Goal: Task Accomplishment & Management: Manage account settings

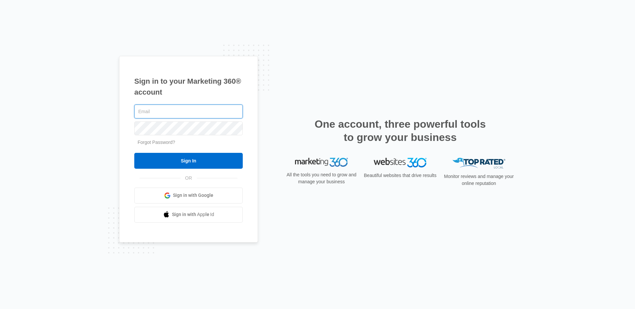
type input "[PERSON_NAME][EMAIL_ADDRESS][PERSON_NAME][DOMAIN_NAME]"
click at [134, 153] on input "Sign In" at bounding box center [188, 161] width 109 height 16
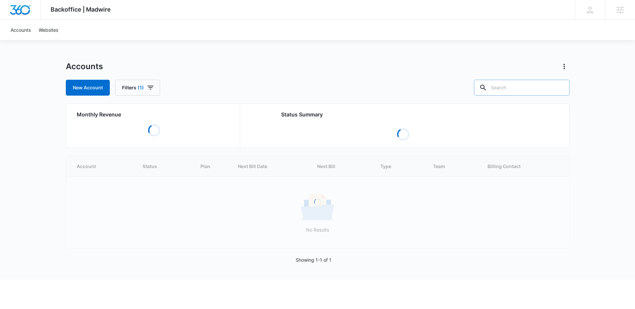
click at [518, 85] on input "text" at bounding box center [522, 88] width 96 height 16
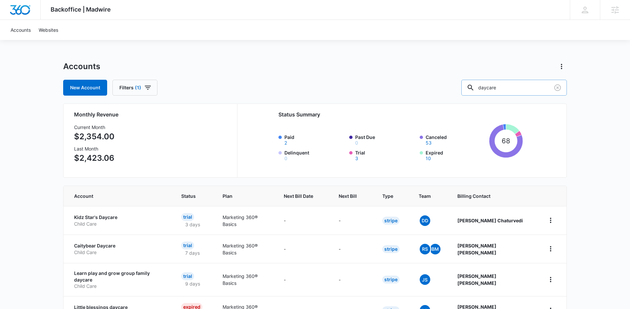
click at [515, 88] on input "daycare" at bounding box center [514, 88] width 106 height 16
type input "a"
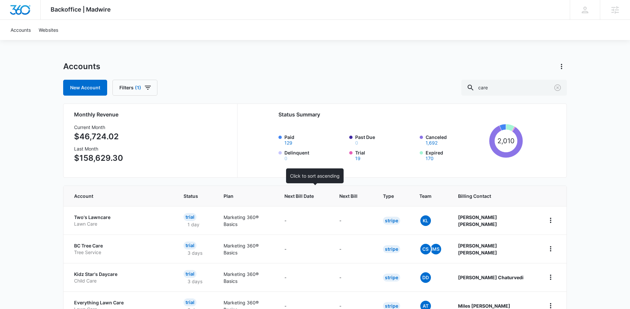
click at [324, 195] on div at bounding box center [320, 196] width 7 height 7
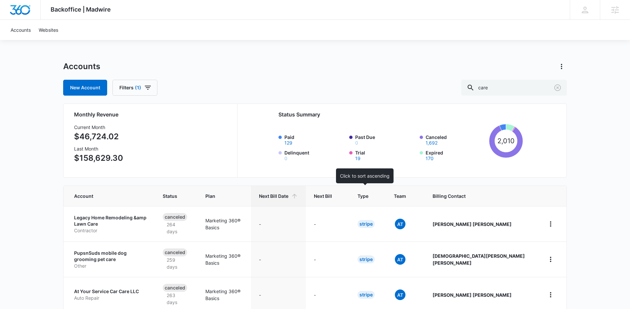
click at [342, 195] on div at bounding box center [338, 196] width 7 height 7
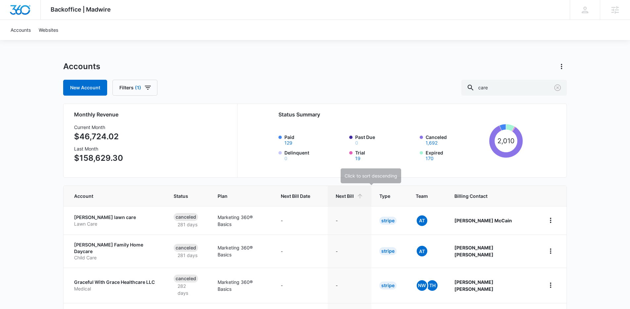
click at [364, 194] on icon at bounding box center [360, 196] width 7 height 7
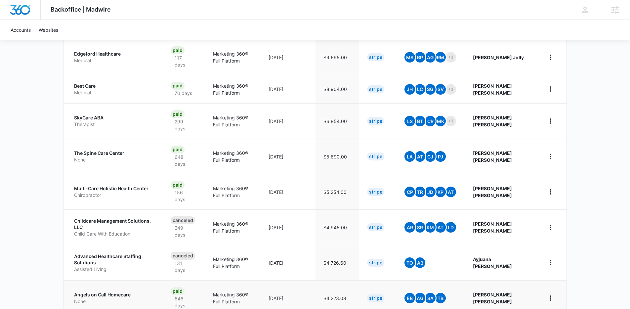
scroll to position [258, 0]
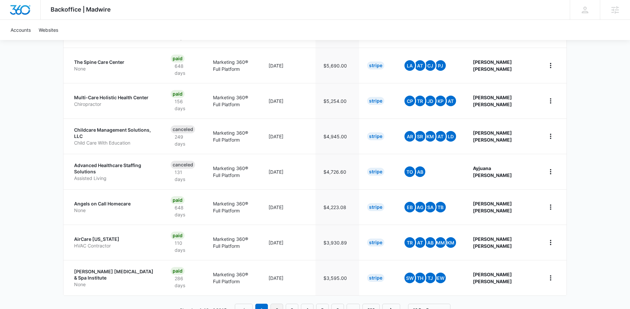
click at [274, 304] on link "2" at bounding box center [277, 310] width 13 height 13
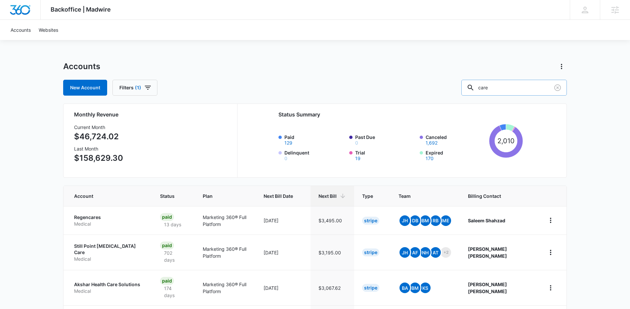
scroll to position [4, 0]
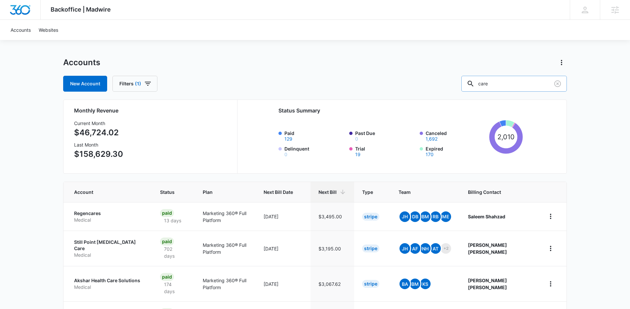
click at [513, 82] on input "care" at bounding box center [514, 84] width 106 height 16
click at [497, 85] on input "care" at bounding box center [514, 84] width 106 height 16
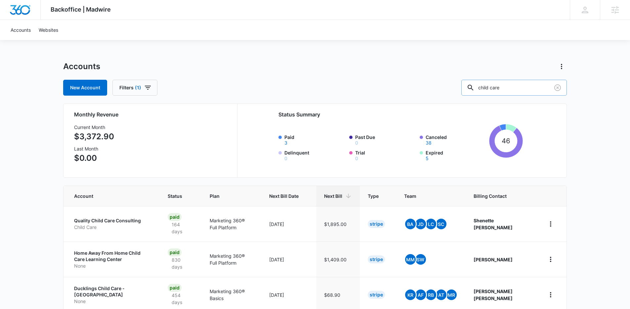
click at [500, 87] on input "child care" at bounding box center [514, 88] width 106 height 16
type input "day care"
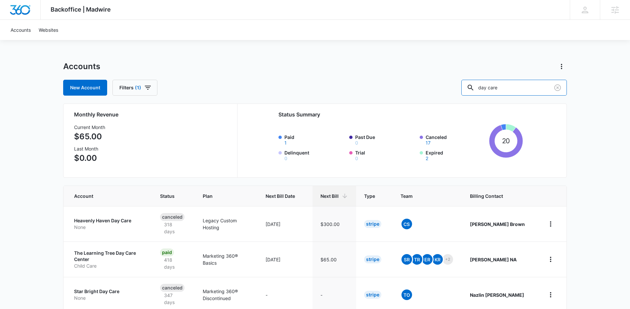
scroll to position [4, 0]
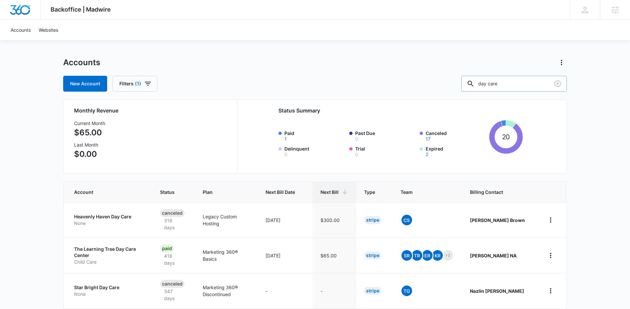
click at [501, 83] on input "day care" at bounding box center [514, 84] width 106 height 16
click at [152, 87] on button "Filters (1)" at bounding box center [134, 84] width 45 height 16
click at [158, 125] on icon "Clear" at bounding box center [156, 125] width 5 height 5
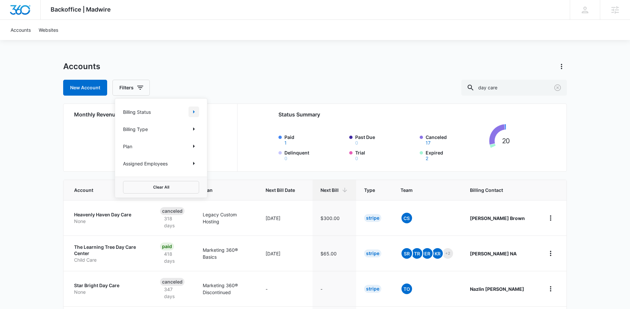
click at [192, 109] on icon "Show Billing Status filters" at bounding box center [194, 112] width 8 height 8
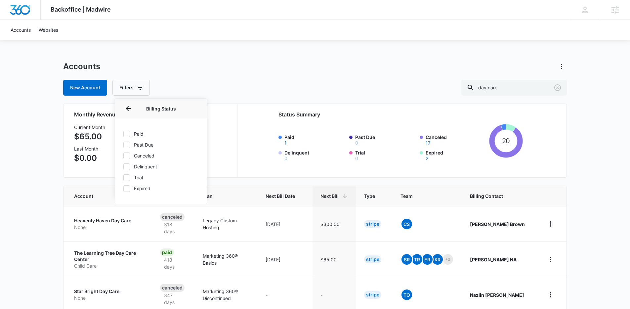
click at [130, 135] on label "Paid" at bounding box center [161, 133] width 76 height 7
click at [123, 134] on input "Paid" at bounding box center [123, 134] width 0 height 0
checkbox input "true"
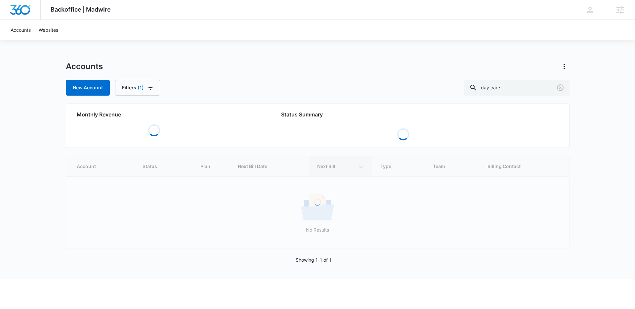
click at [265, 63] on div "Accounts" at bounding box center [318, 66] width 504 height 11
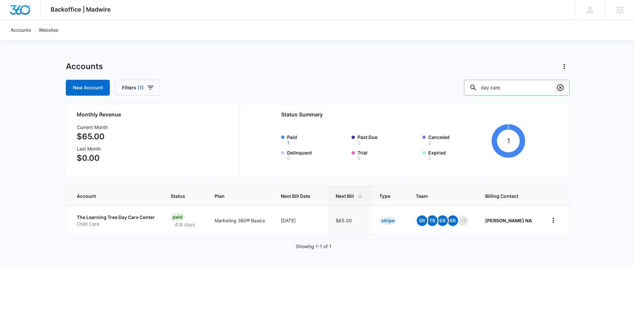
click at [557, 88] on icon "Clear" at bounding box center [560, 87] width 7 height 7
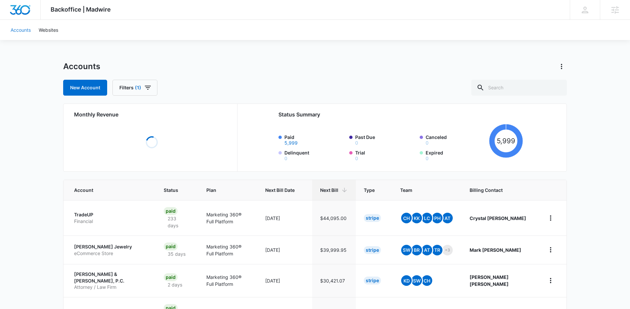
click at [21, 34] on link "Accounts" at bounding box center [21, 30] width 28 height 20
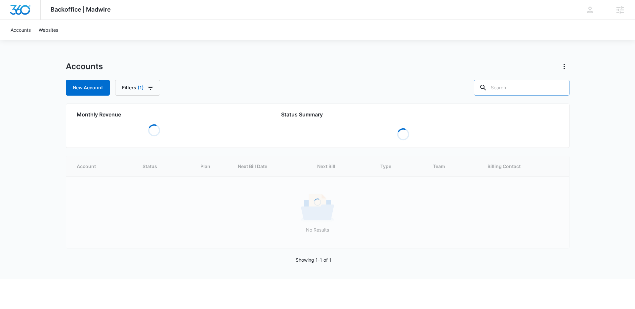
click at [514, 87] on input "text" at bounding box center [522, 88] width 96 height 16
type input "d'arla"
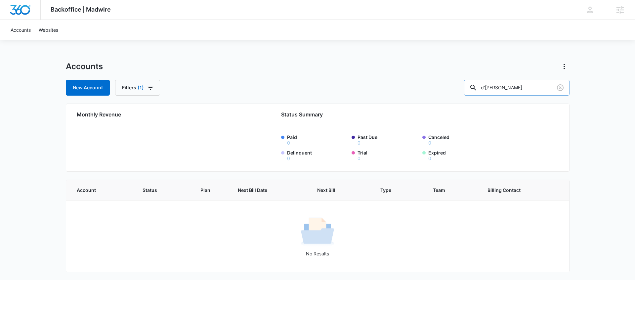
click at [528, 89] on input "d'arla" at bounding box center [517, 88] width 106 height 16
click at [132, 84] on button "Filters (1)" at bounding box center [137, 88] width 45 height 16
click at [155, 130] on div "1" at bounding box center [158, 129] width 14 height 8
click at [160, 129] on icon "Clear" at bounding box center [159, 129] width 5 height 5
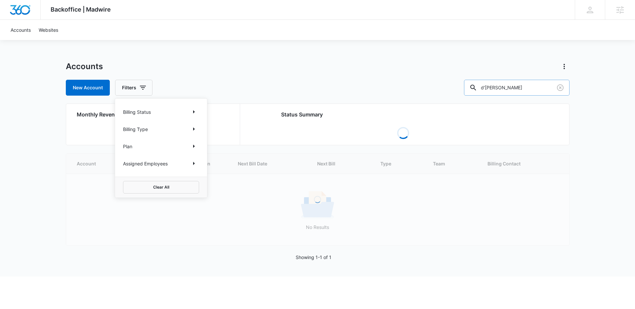
click at [536, 90] on input "d'arla" at bounding box center [517, 88] width 106 height 16
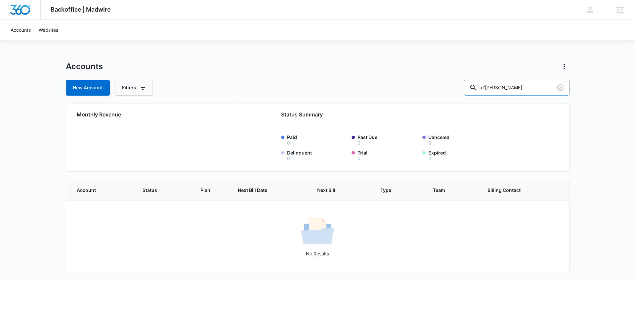
click at [507, 84] on input "d'arla" at bounding box center [517, 88] width 106 height 16
click at [326, 46] on div "Backoffice | Madwire Apps Settings RB Ryan Bullinger ryan.bullinger@madwire.com…" at bounding box center [317, 140] width 635 height 280
click at [560, 85] on icon "Clear" at bounding box center [560, 88] width 8 height 8
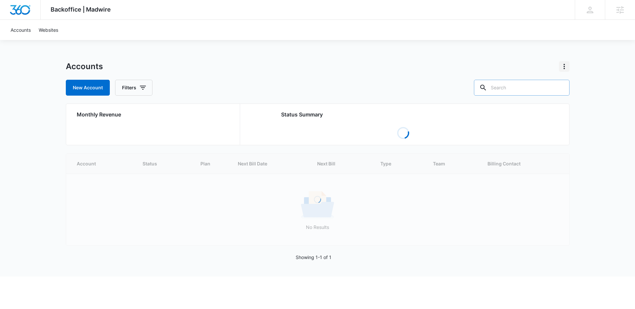
click at [564, 70] on icon "Actions" at bounding box center [564, 67] width 8 height 8
click at [25, 27] on link "Accounts" at bounding box center [21, 30] width 28 height 20
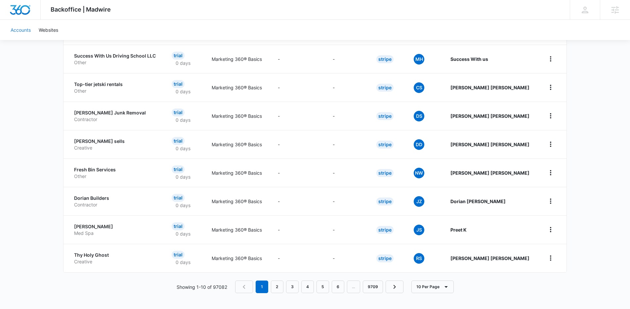
scroll to position [70, 0]
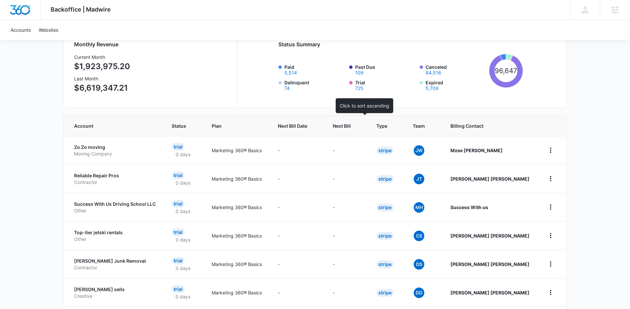
click at [369, 125] on th "Next Bill" at bounding box center [347, 126] width 44 height 20
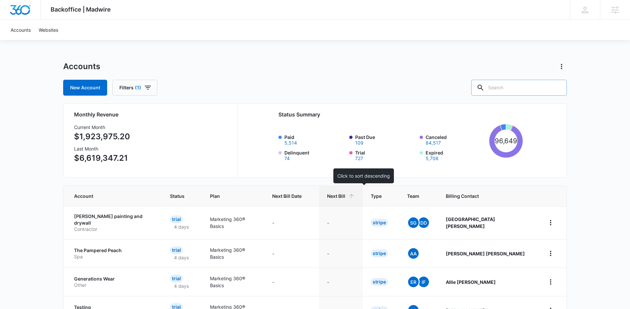
click at [355, 194] on icon at bounding box center [351, 196] width 7 height 7
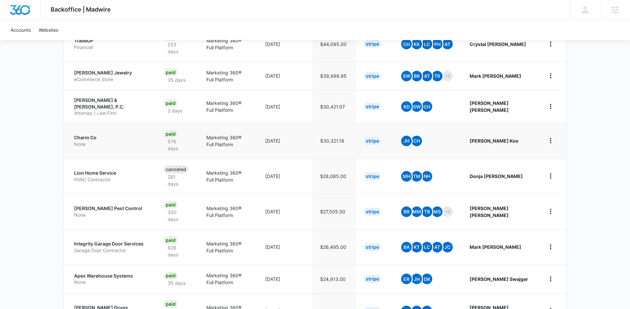
scroll to position [213, 0]
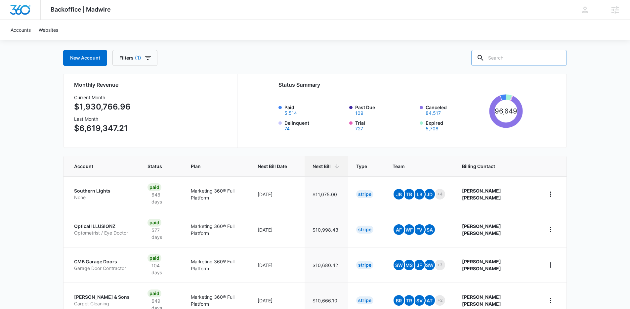
scroll to position [218, 0]
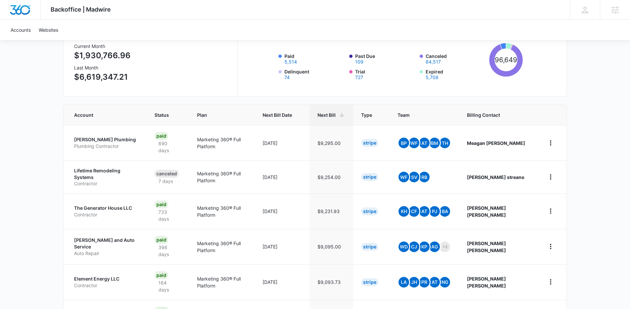
scroll to position [217, 0]
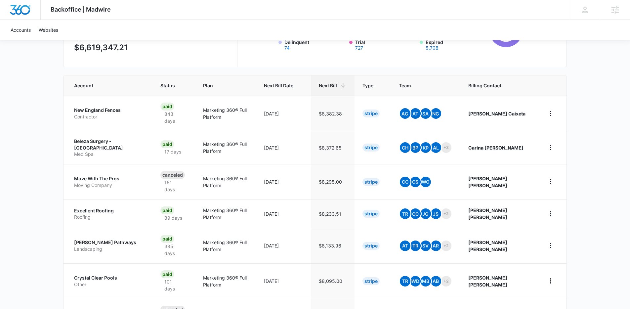
scroll to position [239, 0]
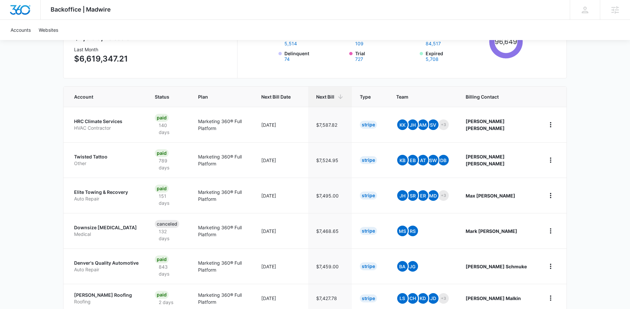
scroll to position [230, 0]
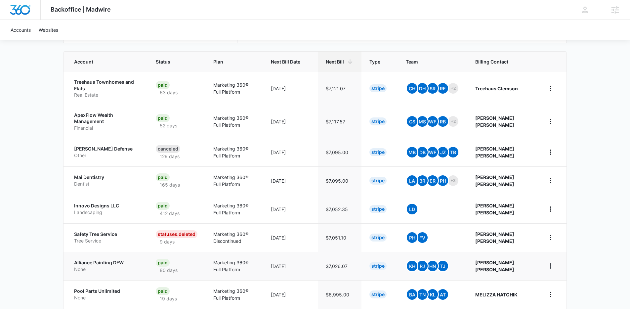
scroll to position [232, 0]
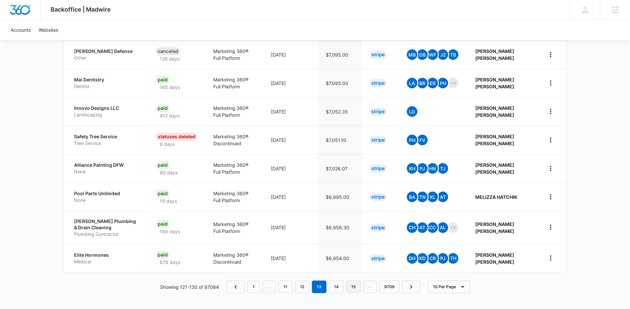
click at [356, 288] on link "15" at bounding box center [353, 287] width 15 height 13
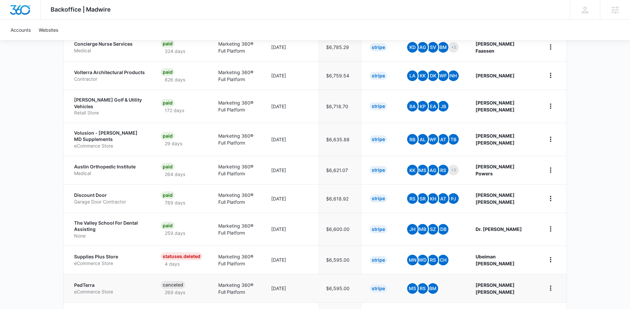
scroll to position [228, 0]
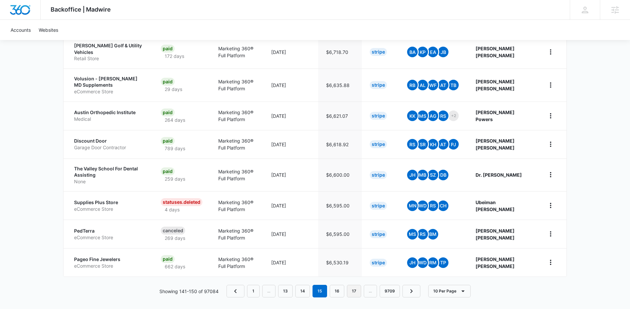
click at [355, 288] on link "17" at bounding box center [354, 291] width 14 height 13
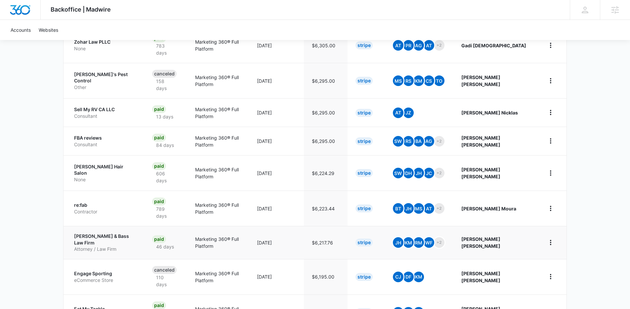
scroll to position [218, 0]
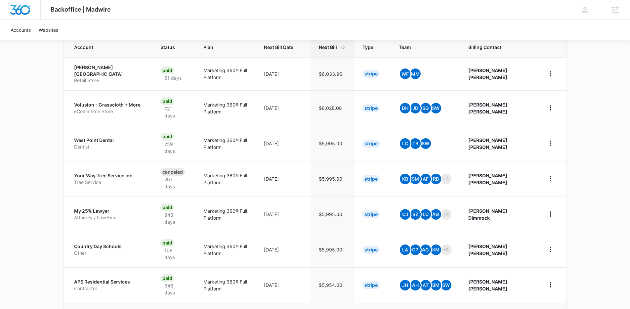
scroll to position [258, 0]
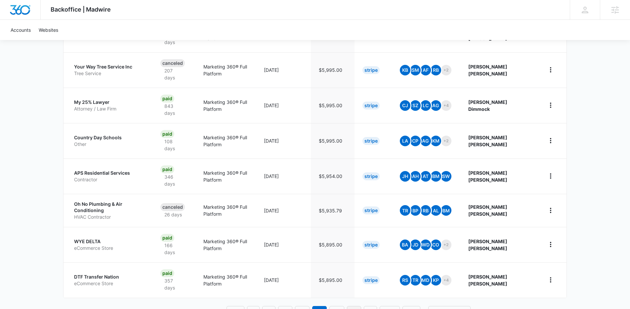
click at [358, 306] on link "21" at bounding box center [354, 312] width 14 height 13
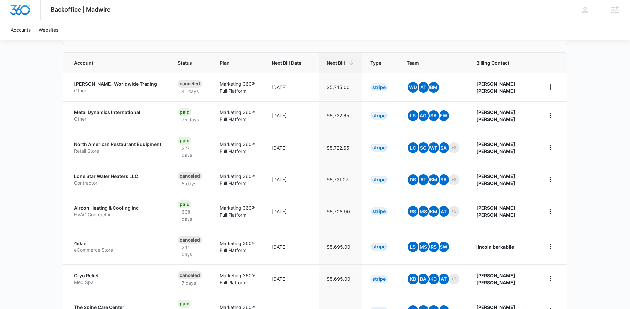
scroll to position [251, 0]
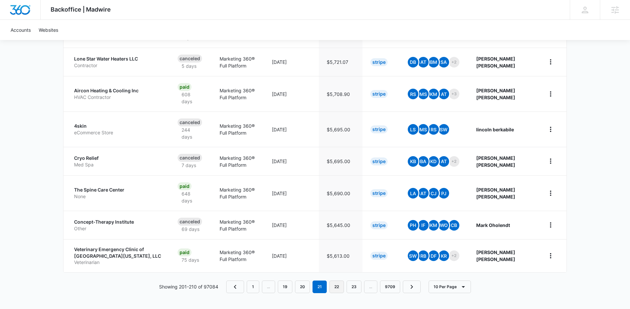
click at [337, 288] on link "22" at bounding box center [337, 287] width 15 height 13
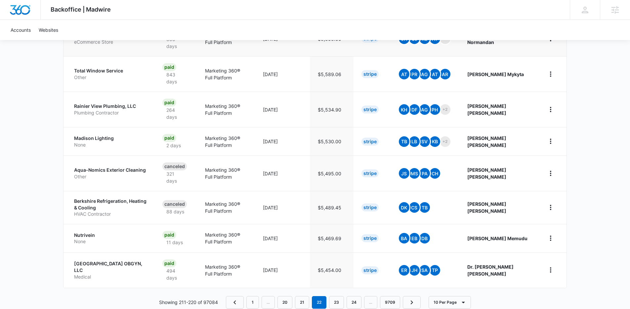
scroll to position [253, 0]
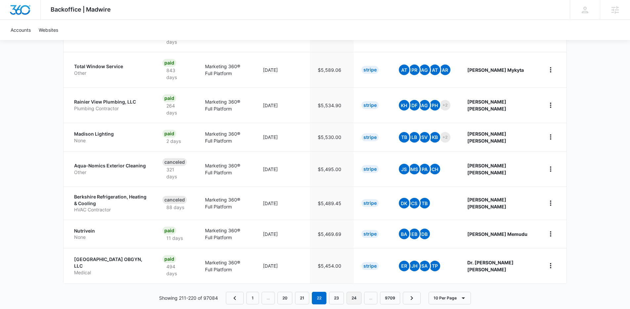
click at [350, 296] on link "24" at bounding box center [354, 298] width 15 height 13
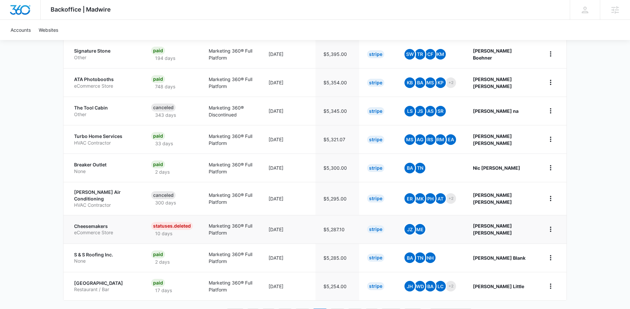
scroll to position [221, 0]
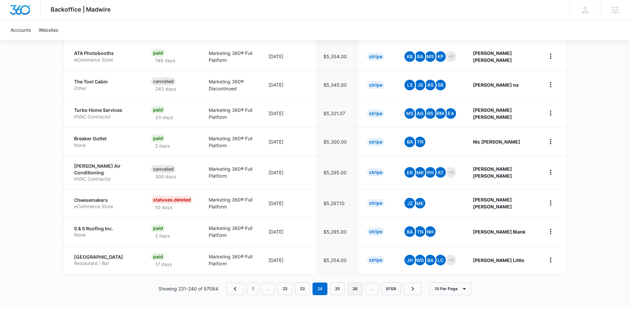
click at [357, 290] on link "26" at bounding box center [355, 289] width 15 height 13
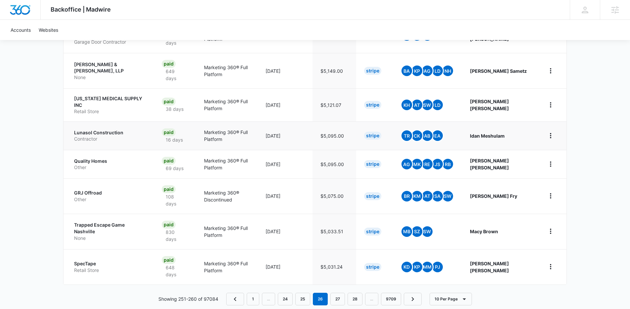
scroll to position [264, 0]
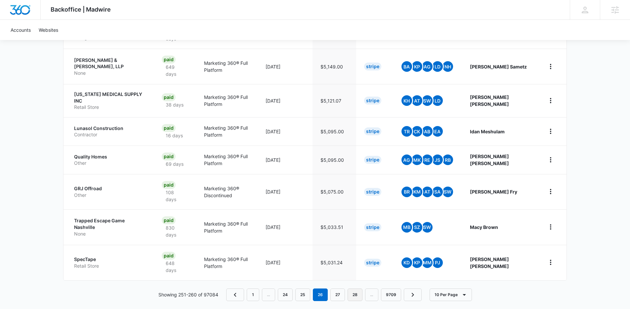
click at [354, 288] on link "28" at bounding box center [355, 294] width 15 height 13
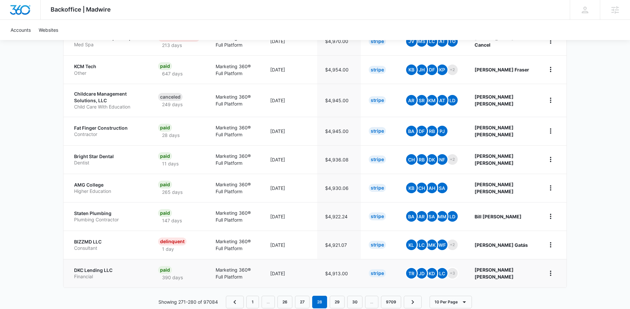
scroll to position [216, 0]
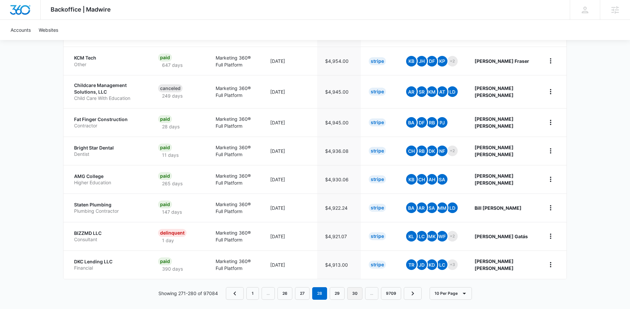
click at [351, 295] on link "30" at bounding box center [354, 293] width 15 height 13
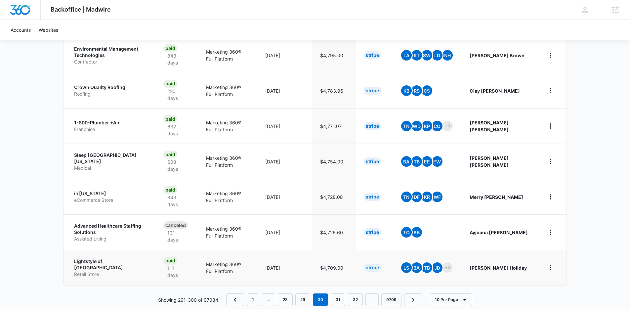
scroll to position [265, 0]
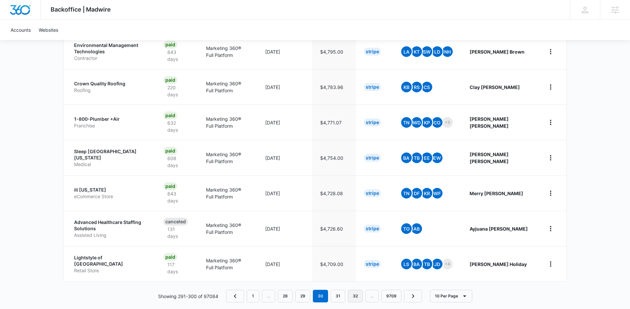
click at [358, 290] on link "32" at bounding box center [355, 296] width 15 height 13
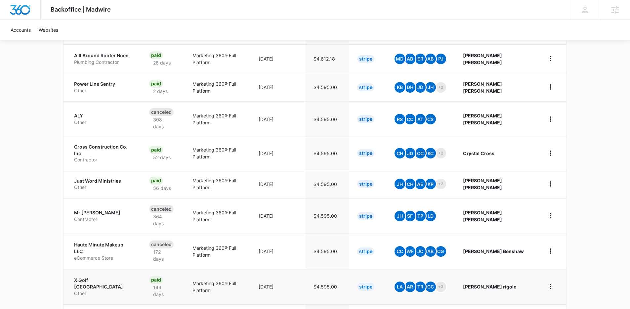
scroll to position [218, 0]
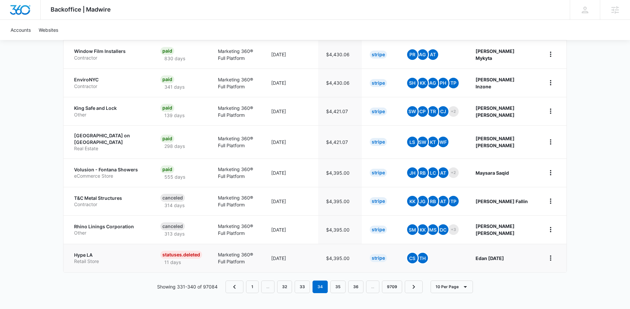
scroll to position [228, 0]
click at [356, 290] on link "36" at bounding box center [355, 287] width 15 height 13
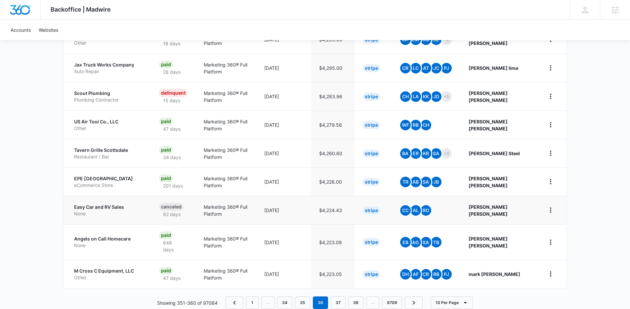
scroll to position [218, 0]
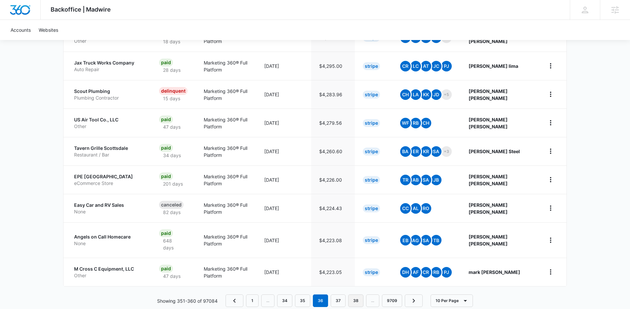
click at [357, 294] on link "38" at bounding box center [355, 300] width 15 height 13
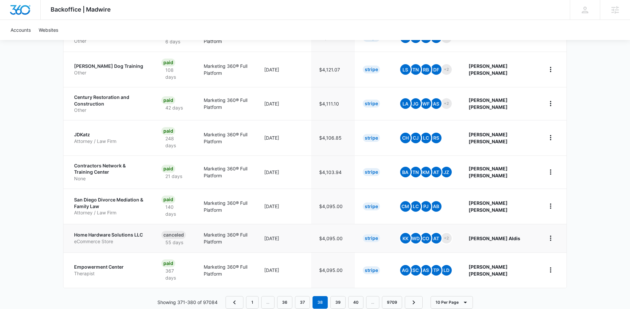
scroll to position [251, 0]
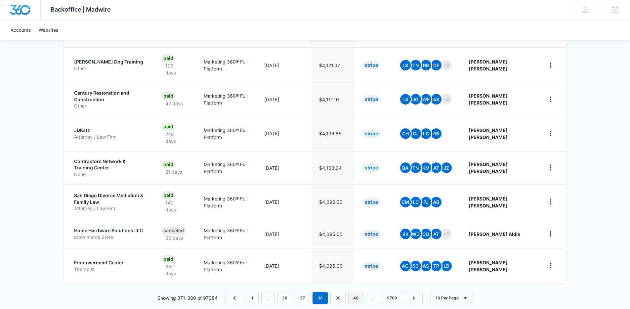
click at [360, 298] on link "40" at bounding box center [355, 298] width 15 height 13
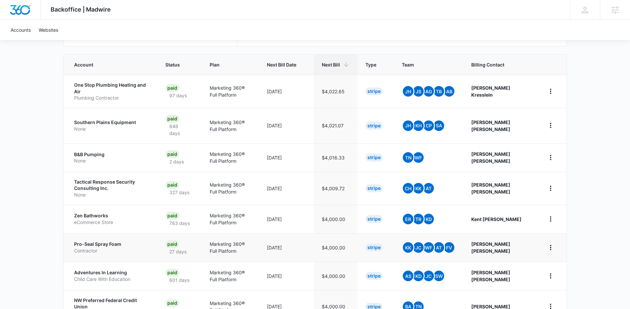
scroll to position [135, 0]
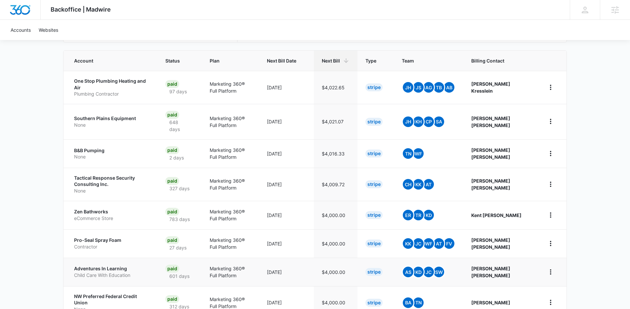
click at [114, 265] on p "Adventures In Learning" at bounding box center [111, 268] width 75 height 7
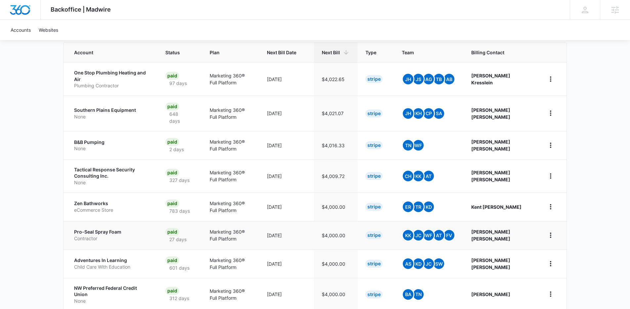
scroll to position [230, 0]
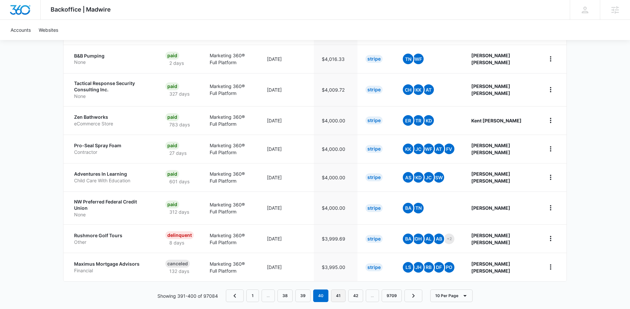
click at [340, 289] on link "41" at bounding box center [338, 295] width 15 height 13
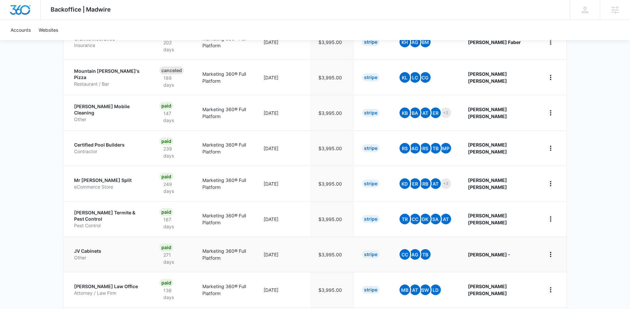
scroll to position [258, 0]
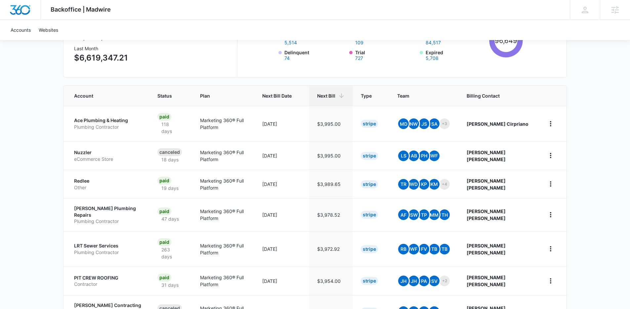
scroll to position [218, 0]
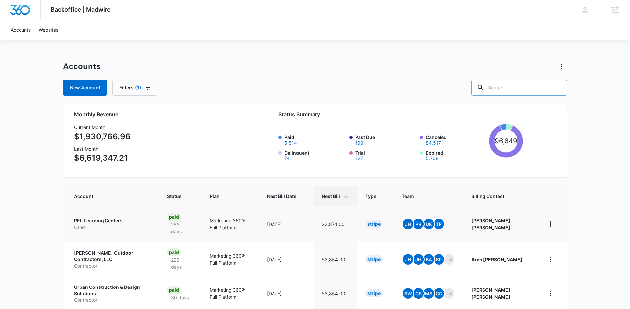
click at [99, 222] on p "PEL Learning Centers" at bounding box center [112, 220] width 77 height 7
click at [513, 80] on input "text" at bounding box center [519, 88] width 96 height 16
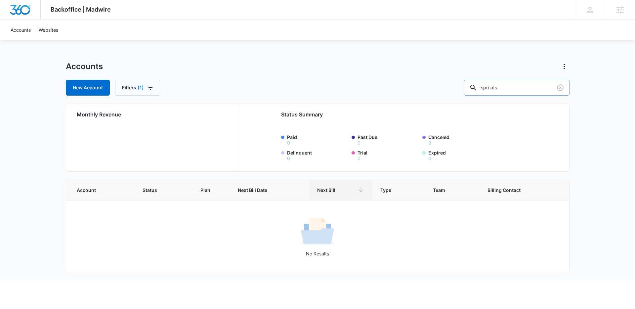
type input "sprouts"
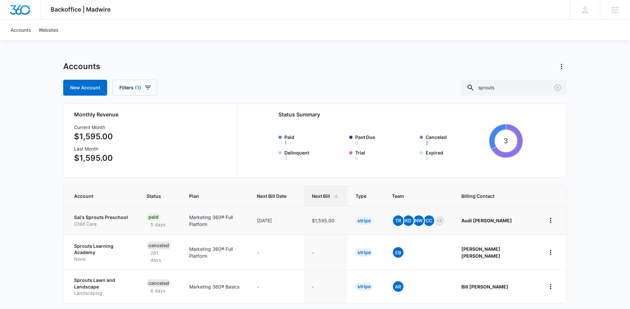
click at [281, 225] on td "09/03/2025" at bounding box center [276, 220] width 55 height 28
click at [249, 219] on td "Marketing 360® Full Platform" at bounding box center [215, 220] width 68 height 28
click at [105, 215] on p "Sai's Sprouts Preschool" at bounding box center [102, 217] width 57 height 7
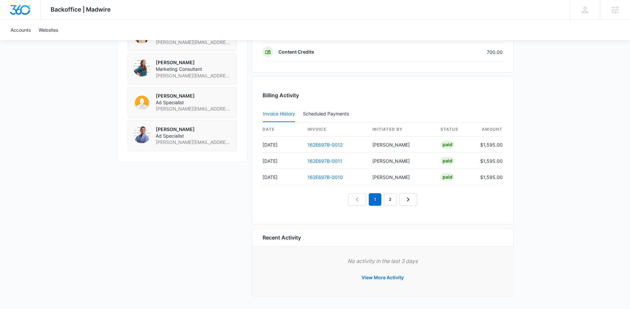
scroll to position [586, 0]
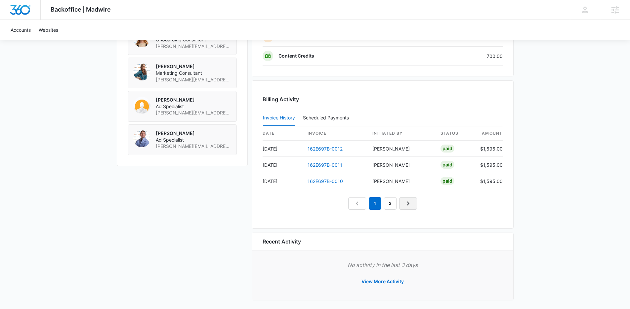
click at [401, 203] on link "Next Page" at bounding box center [408, 203] width 18 height 13
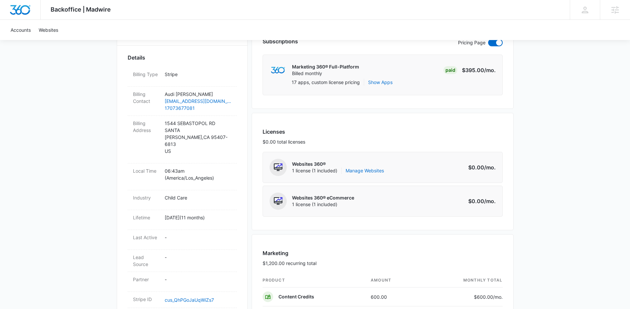
scroll to position [0, 0]
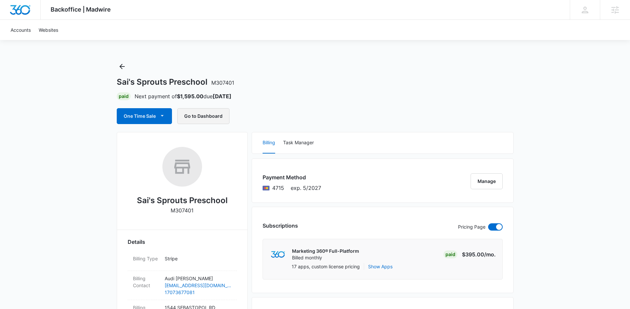
click at [184, 111] on button "Go to Dashboard" at bounding box center [203, 116] width 52 height 16
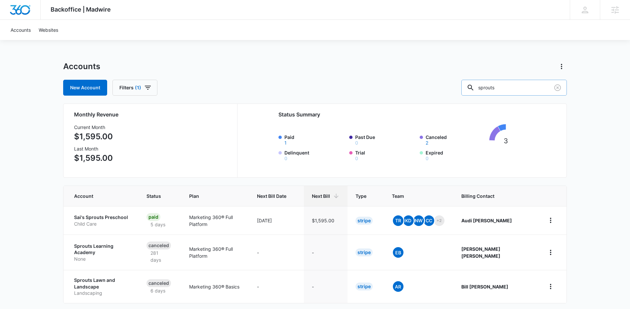
click at [535, 85] on input "sprouts" at bounding box center [514, 88] width 106 height 16
type input "montessori"
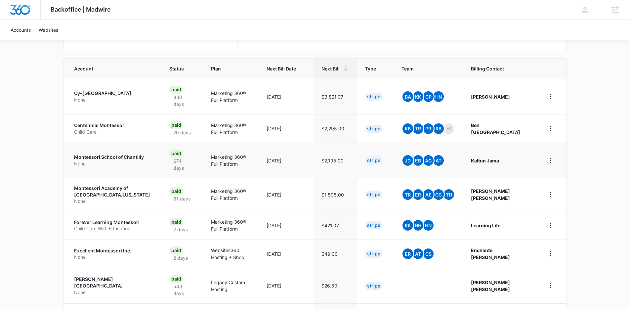
scroll to position [161, 0]
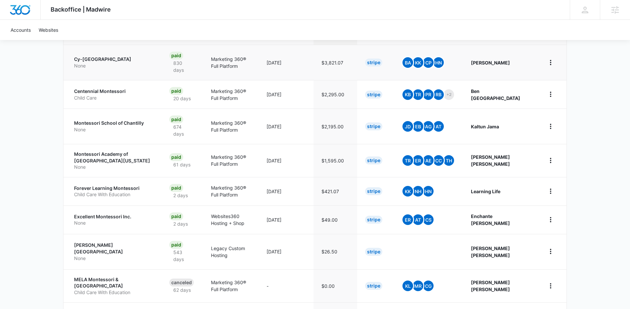
click at [102, 62] on p "Cy-[GEOGRAPHIC_DATA]" at bounding box center [113, 59] width 79 height 7
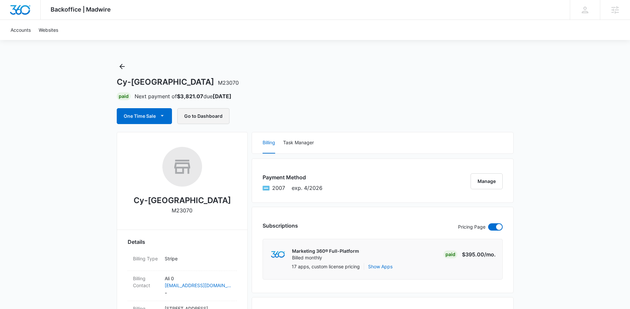
click at [191, 115] on button "Go to Dashboard" at bounding box center [203, 116] width 52 height 16
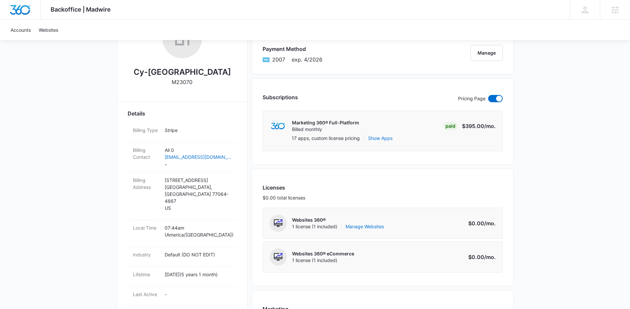
scroll to position [32, 0]
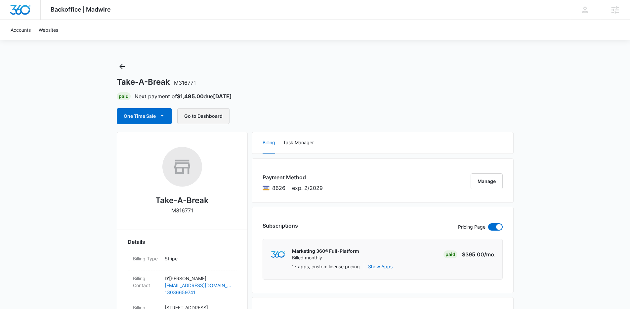
click at [211, 118] on button "Go to Dashboard" at bounding box center [203, 116] width 52 height 16
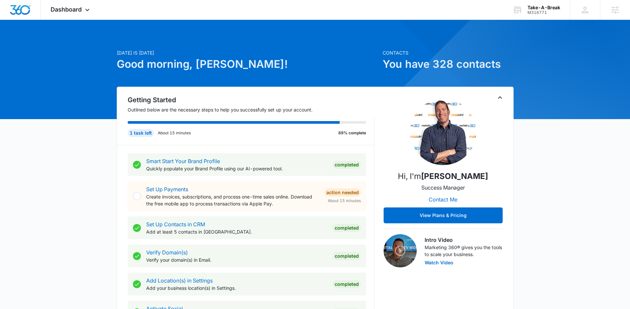
click at [501, 96] on icon "Toggle Collapse" at bounding box center [500, 98] width 8 height 8
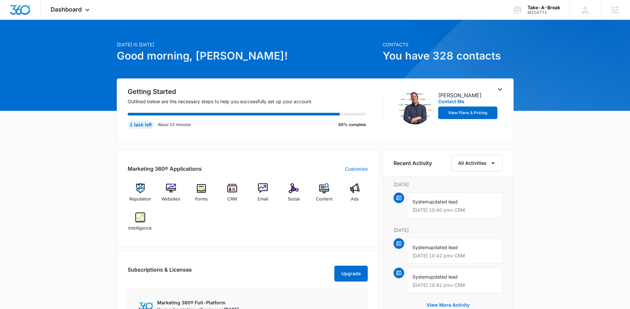
scroll to position [13, 0]
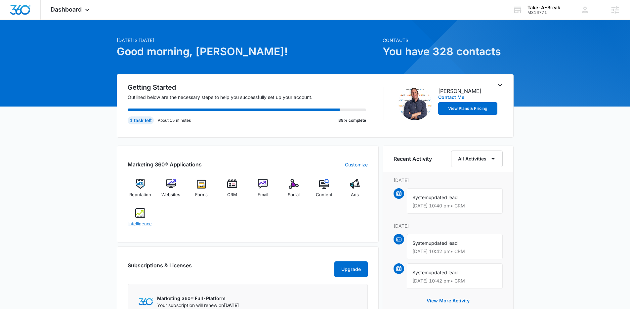
click at [143, 214] on img at bounding box center [140, 213] width 10 height 10
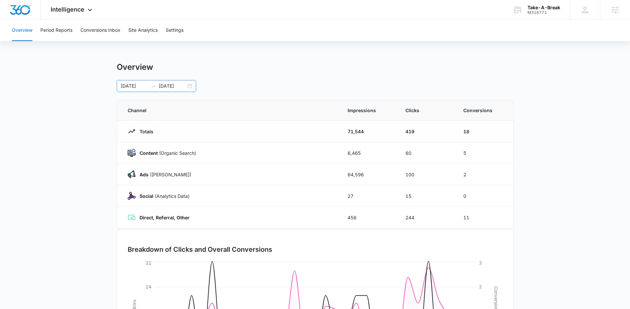
click at [189, 86] on div "[DATE] [DATE]" at bounding box center [156, 86] width 79 height 12
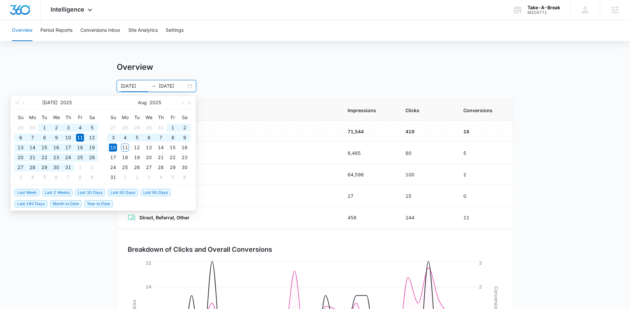
click at [38, 201] on span "Last 180 Days" at bounding box center [31, 203] width 33 height 7
type input "02/11/2025"
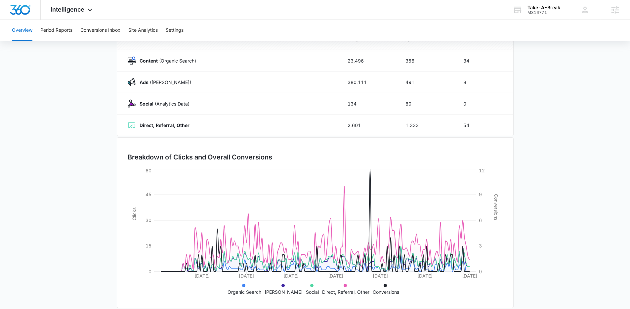
scroll to position [56, 0]
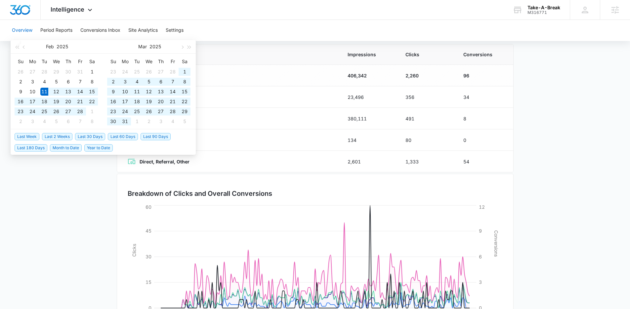
click at [64, 214] on main "Overview 02/11/2025 08/10/2025 Feb 2025 Su Mo Tu We Th Fr Sa 26 27 28 29 30 31 …" at bounding box center [315, 179] width 630 height 347
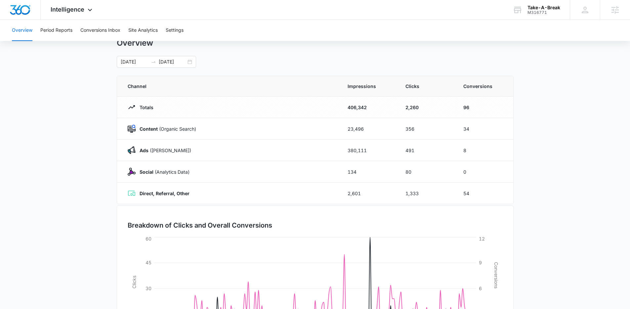
scroll to position [0, 0]
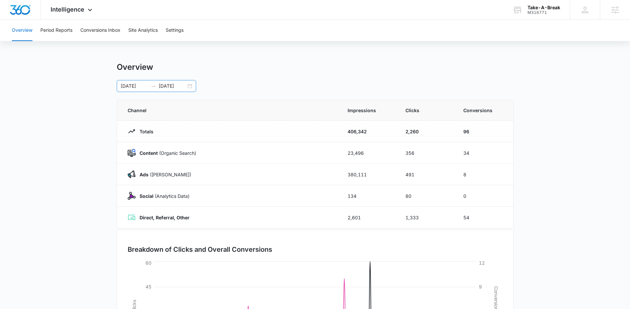
click at [183, 85] on input "[DATE]" at bounding box center [172, 85] width 27 height 7
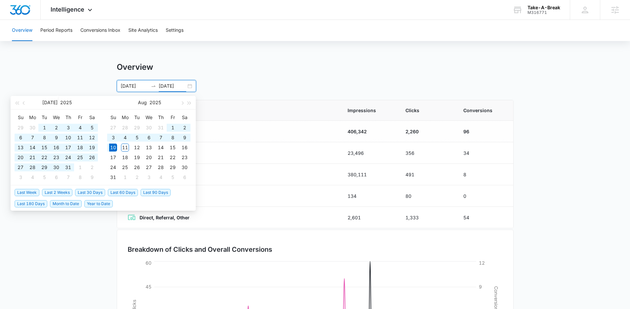
type input "08/10/2025"
click at [120, 192] on span "Last 60 Days" at bounding box center [123, 192] width 30 height 7
type input "06/11/2025"
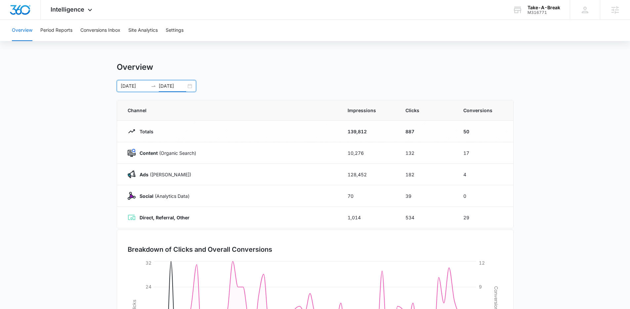
click at [578, 161] on main "Overview 06/11/2025 08/10/2025 Jul 2025 Su Mo Tu We Th Fr Sa 29 30 1 2 3 4 5 6 …" at bounding box center [315, 235] width 630 height 347
drag, startPoint x: 28, startPoint y: 80, endPoint x: 18, endPoint y: 58, distance: 24.3
click at [18, 58] on div "Overview Period Reports Conversions Inbox Site Analytics Settings Overview 06/1…" at bounding box center [315, 215] width 630 height 390
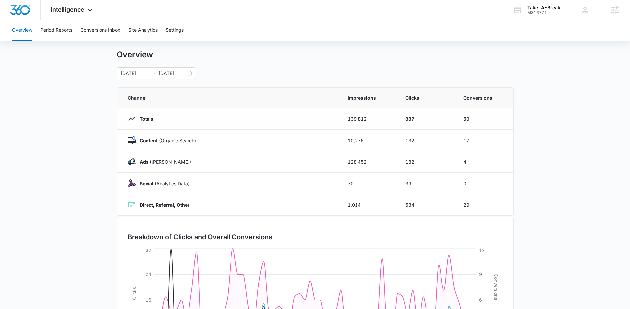
scroll to position [9, 0]
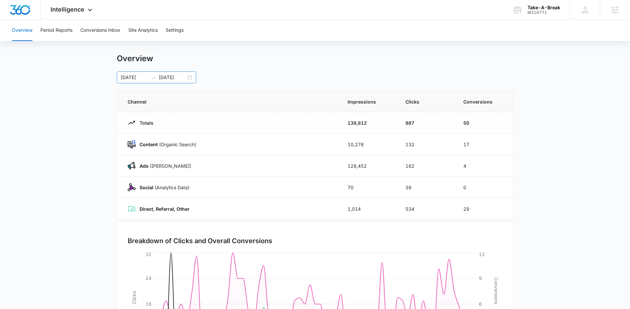
click at [190, 77] on div "06/11/2025 08/10/2025" at bounding box center [156, 77] width 79 height 12
click at [247, 79] on div "06/11/2025 08/10/2025 Jun 2025 Su Mo Tu We Th Fr Sa 1 2 3 4 5 6 7 8 9 10 11 12 …" at bounding box center [315, 77] width 397 height 12
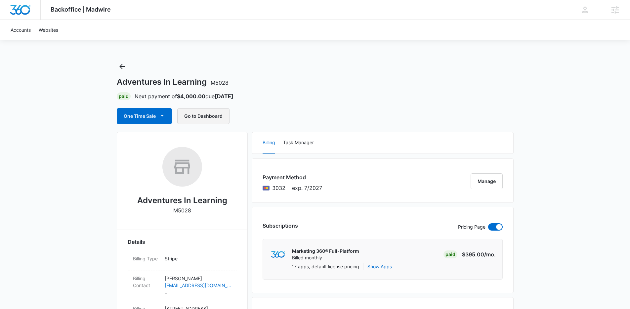
click at [204, 115] on button "Go to Dashboard" at bounding box center [203, 116] width 52 height 16
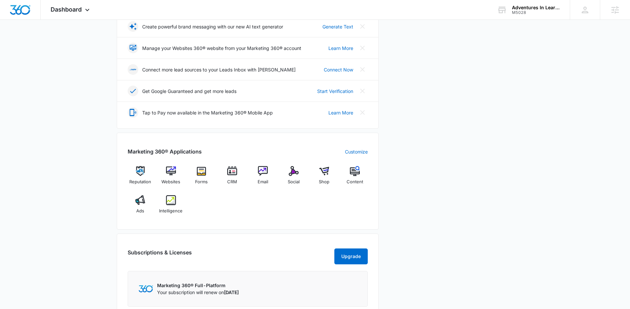
scroll to position [279, 0]
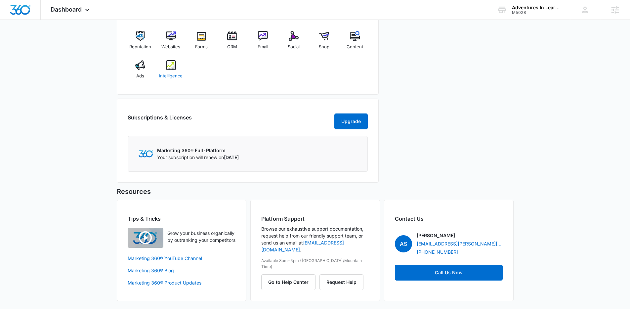
click at [173, 69] on img at bounding box center [171, 65] width 10 height 10
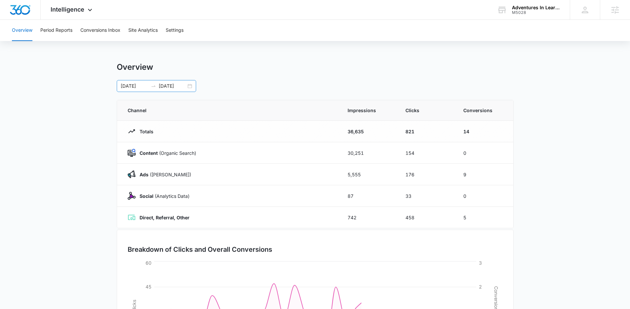
click at [193, 86] on div "[DATE] [DATE]" at bounding box center [156, 86] width 79 height 12
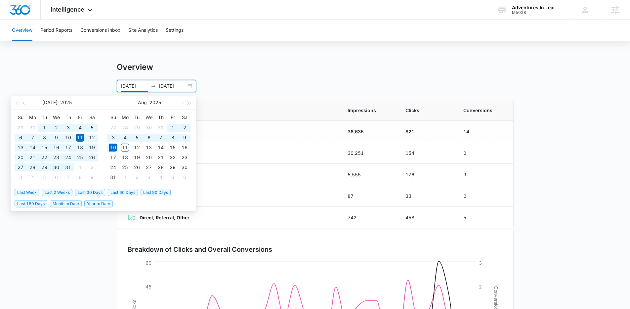
click at [122, 192] on span "Last 60 Days" at bounding box center [123, 192] width 30 height 7
type input "[DATE]"
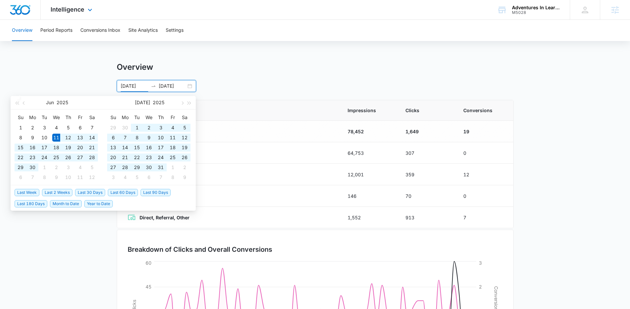
click at [18, 10] on img "Dashboard" at bounding box center [20, 10] width 21 height 10
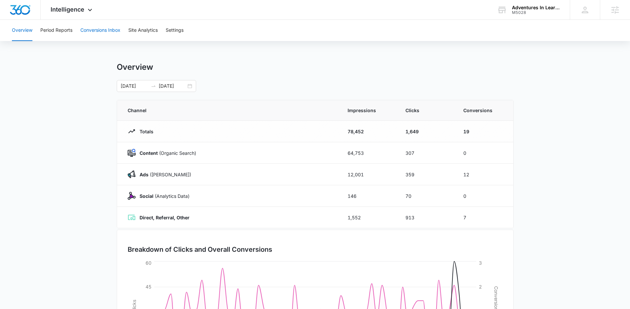
click at [93, 31] on button "Conversions Inbox" at bounding box center [100, 30] width 40 height 21
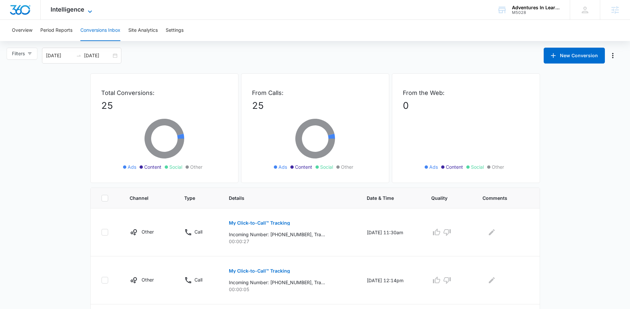
click at [51, 10] on div "Intelligence Apps Reputation Websites Forms CRM Email Social Shop Content Ads I…" at bounding box center [72, 10] width 63 height 20
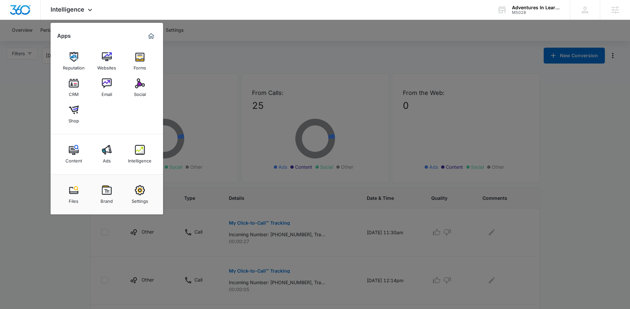
drag, startPoint x: 233, startPoint y: 78, endPoint x: 228, endPoint y: 77, distance: 5.1
click at [233, 78] on div at bounding box center [315, 154] width 630 height 309
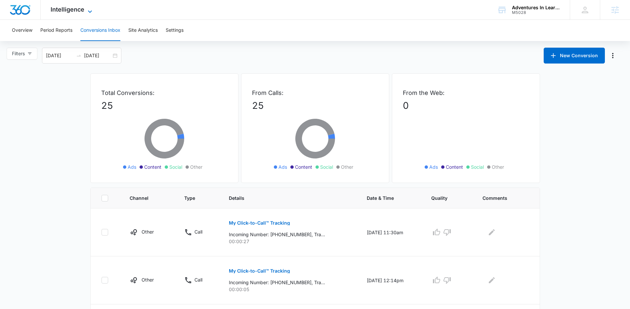
click at [72, 6] on span "Intelligence" at bounding box center [68, 9] width 34 height 7
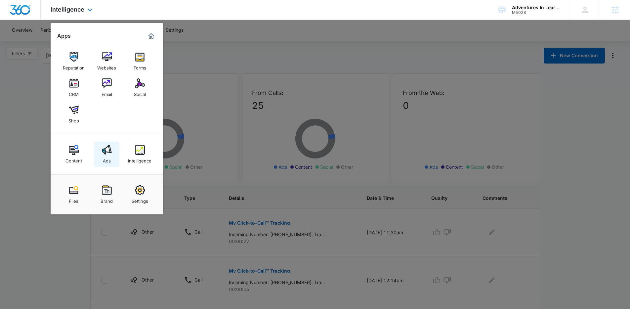
click at [103, 149] on img at bounding box center [107, 150] width 10 height 10
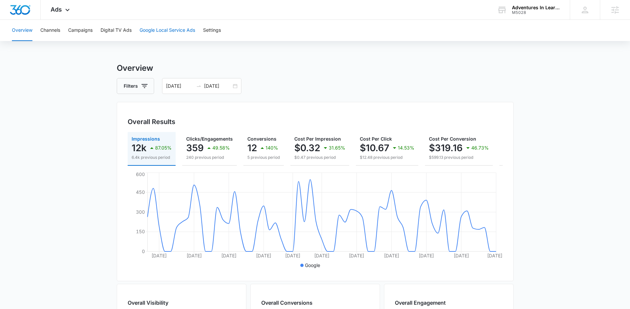
click at [151, 27] on button "Google Local Service Ads" at bounding box center [168, 30] width 56 height 21
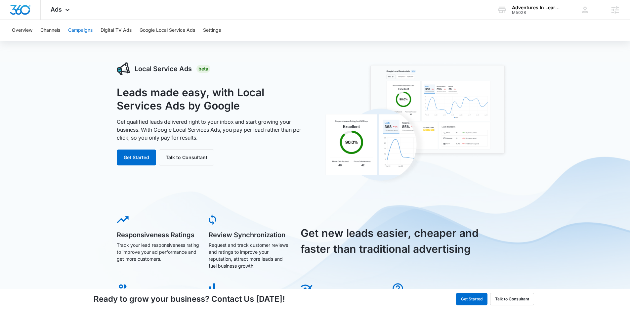
click at [69, 27] on button "Campaigns" at bounding box center [80, 30] width 24 height 21
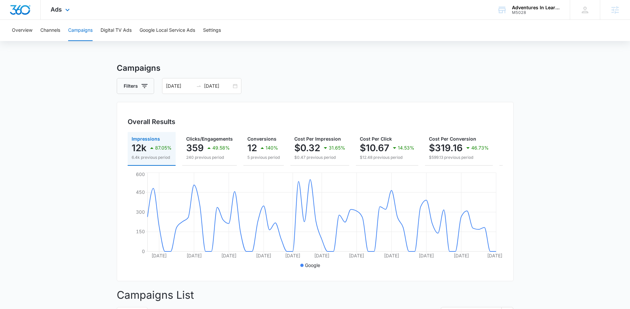
click at [29, 15] on div at bounding box center [20, 10] width 41 height 20
click at [24, 30] on button "Overview" at bounding box center [22, 30] width 21 height 21
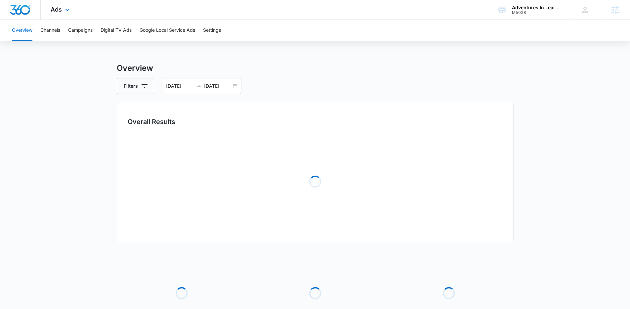
click at [63, 8] on div "Ads Apps Reputation Websites Forms CRM Email Social Shop Content Ads Intelligen…" at bounding box center [61, 10] width 41 height 20
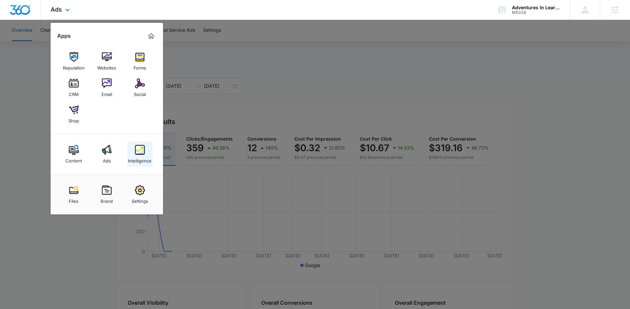
click at [137, 144] on link "Intelligence" at bounding box center [139, 154] width 25 height 25
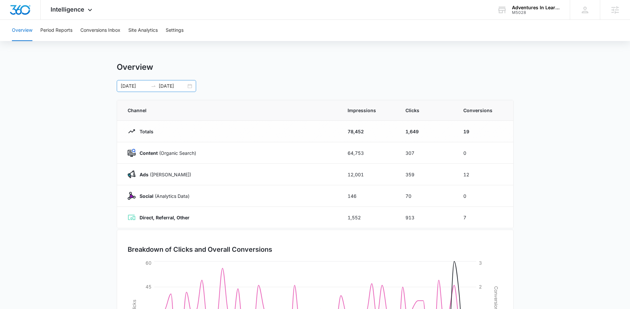
click at [190, 88] on div "06/11/2025 08/10/2025" at bounding box center [156, 86] width 79 height 12
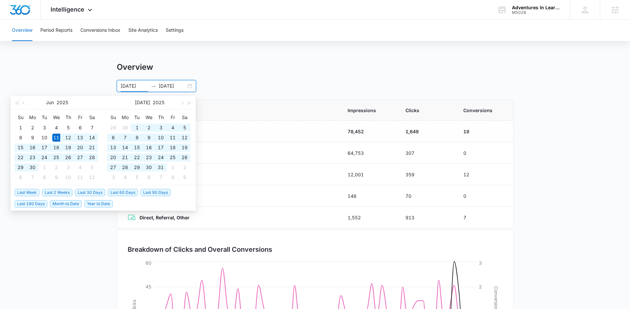
click at [185, 83] on input "08/10/2025" at bounding box center [172, 85] width 27 height 7
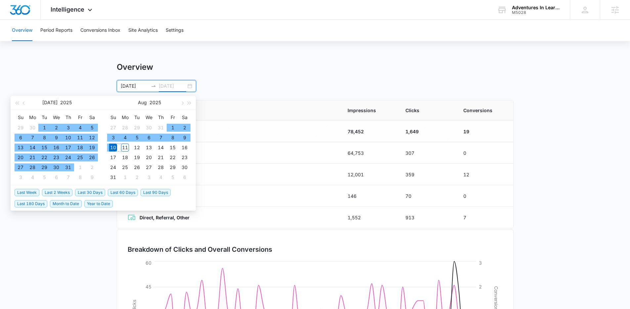
type input "08/10/2025"
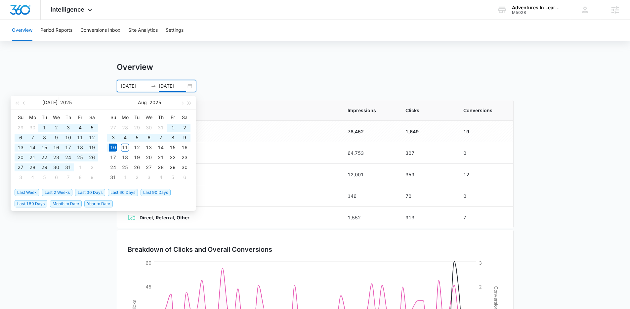
click at [153, 191] on span "Last 90 Days" at bounding box center [156, 192] width 30 height 7
type input "05/12/2025"
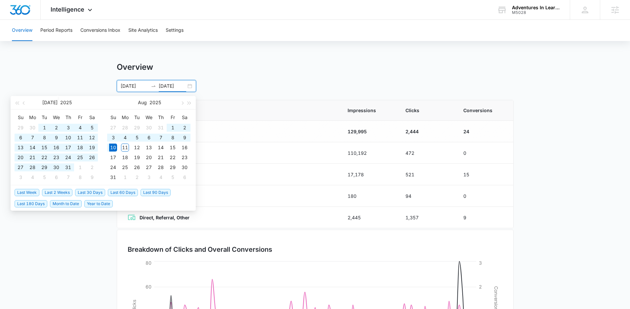
click at [179, 87] on input "08/10/2025" at bounding box center [172, 85] width 27 height 7
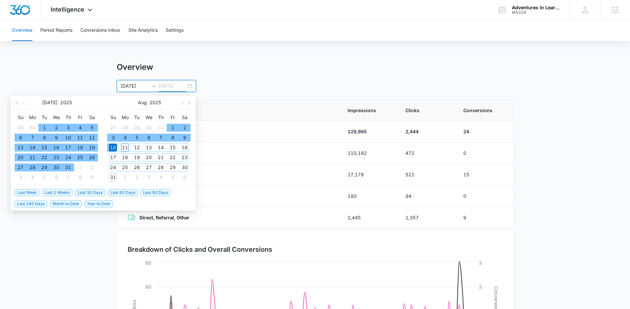
type input "08/10/2025"
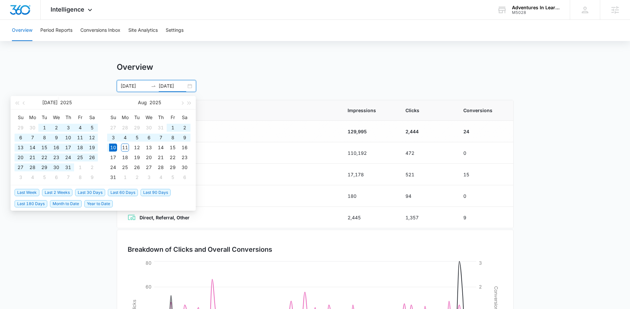
click at [119, 193] on span "Last 60 Days" at bounding box center [123, 192] width 30 height 7
type input "[DATE]"
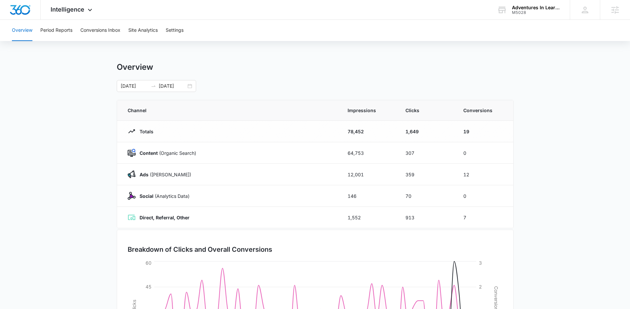
click at [553, 163] on main "Overview 06/11/2025 08/10/2025 Jul 2025 Su Mo Tu We Th Fr Sa 29 30 1 2 3 4 5 6 …" at bounding box center [315, 235] width 630 height 347
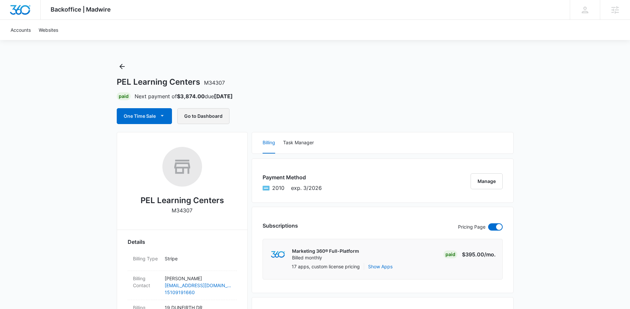
click at [199, 118] on button "Go to Dashboard" at bounding box center [203, 116] width 52 height 16
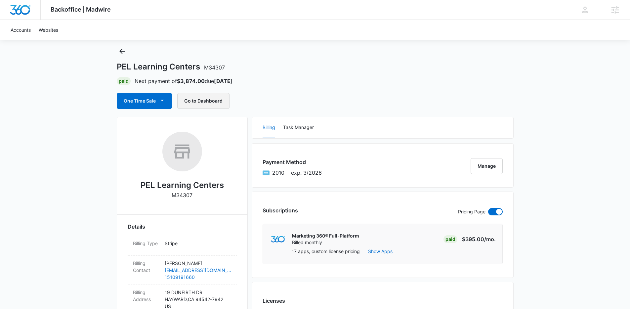
click at [189, 95] on button "Go to Dashboard" at bounding box center [203, 101] width 52 height 16
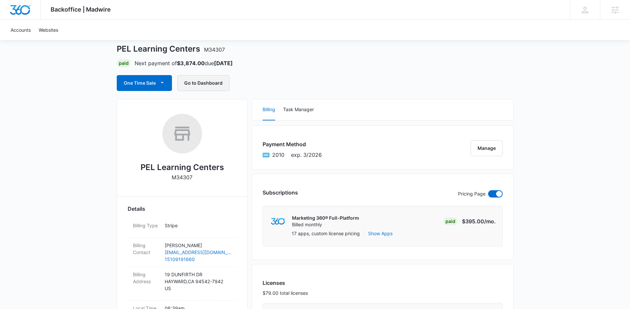
scroll to position [0, 0]
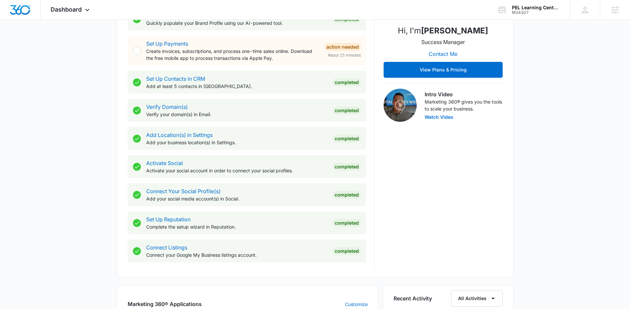
scroll to position [350, 0]
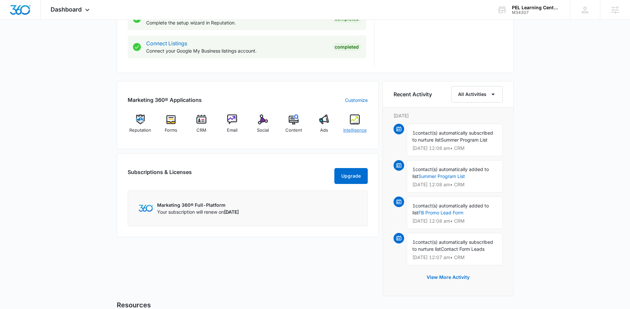
click at [357, 121] on img at bounding box center [355, 119] width 10 height 10
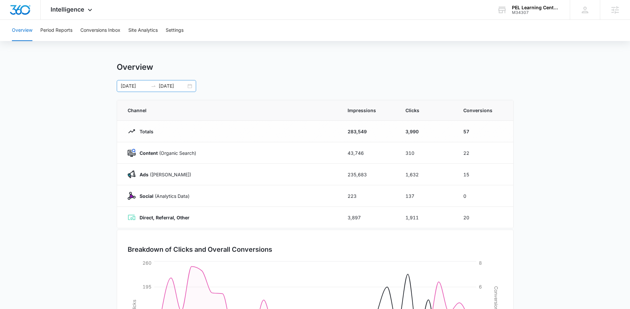
click at [190, 85] on div "07/11/2025 08/10/2025" at bounding box center [156, 86] width 79 height 12
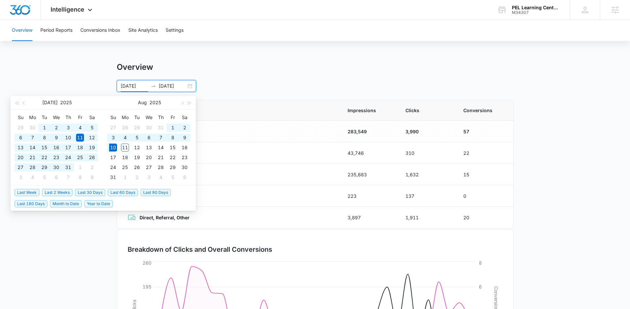
click at [150, 193] on span "Last 90 Days" at bounding box center [156, 192] width 30 height 7
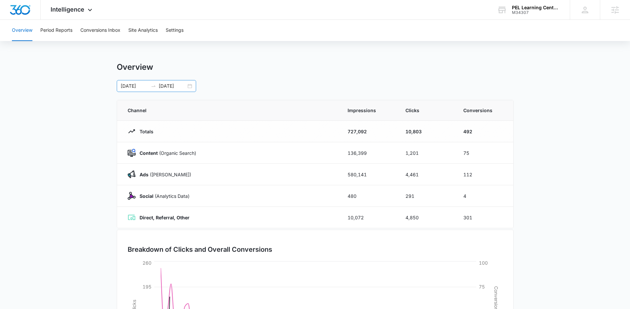
drag, startPoint x: 197, startPoint y: 81, endPoint x: 193, endPoint y: 83, distance: 4.3
click at [197, 81] on div "05/12/2025 08/10/2025 May 2025 Su Mo Tu We Th Fr Sa 27 28 29 30 1 2 3 4 5 6 7 8…" at bounding box center [315, 86] width 397 height 12
click at [190, 83] on div "05/12/2025 08/10/2025" at bounding box center [156, 86] width 79 height 12
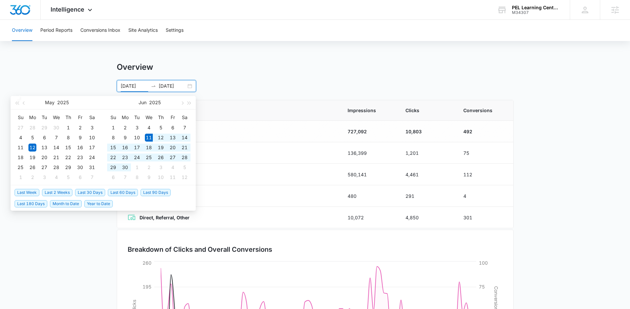
click at [120, 194] on span "Last 60 Days" at bounding box center [123, 192] width 30 height 7
type input "06/11/2025"
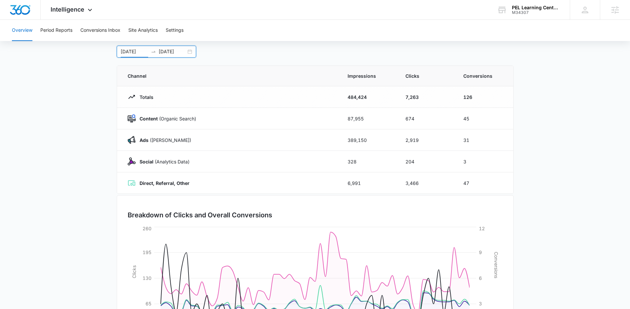
scroll to position [30, 0]
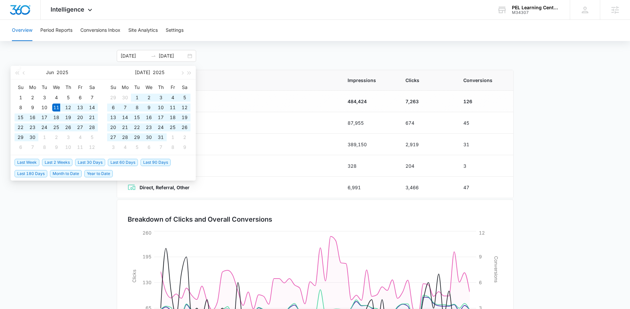
click at [562, 66] on main "Overview 06/11/2025 08/10/2025 Jun 2025 Su Mo Tu We Th Fr Sa 1 2 3 4 5 6 7 8 9 …" at bounding box center [315, 205] width 630 height 347
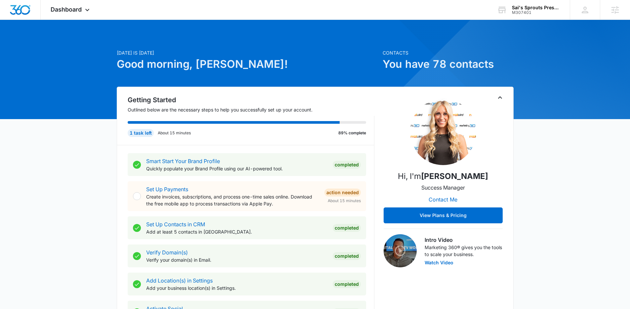
scroll to position [9, 0]
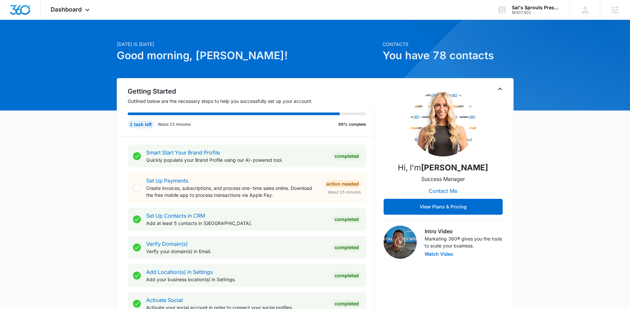
click at [504, 88] on div "Getting Started Outlined below are the necessary steps to help you successfully…" at bounding box center [315, 246] width 397 height 336
click at [500, 87] on icon "Toggle Collapse" at bounding box center [500, 89] width 8 height 8
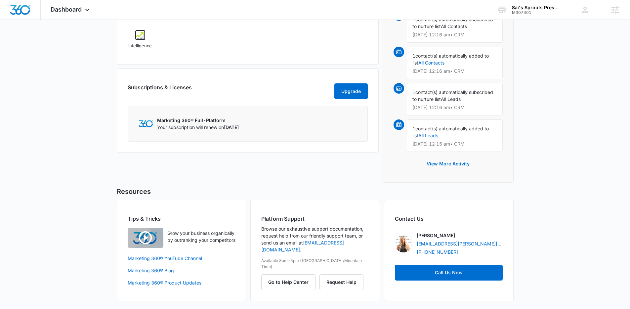
scroll to position [144, 0]
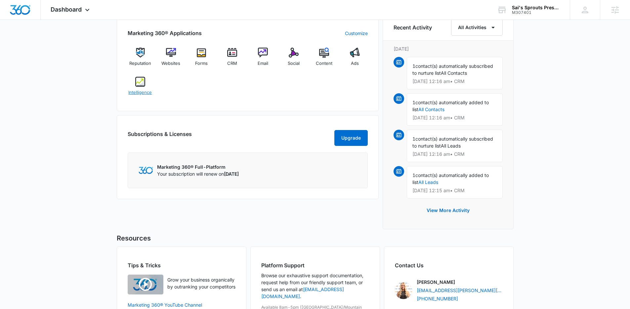
click at [140, 87] on div "Intelligence" at bounding box center [140, 89] width 25 height 24
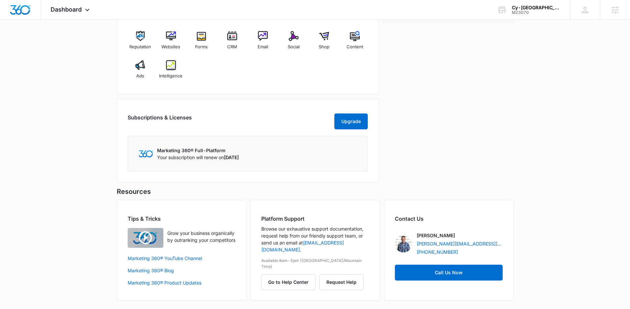
scroll to position [135, 0]
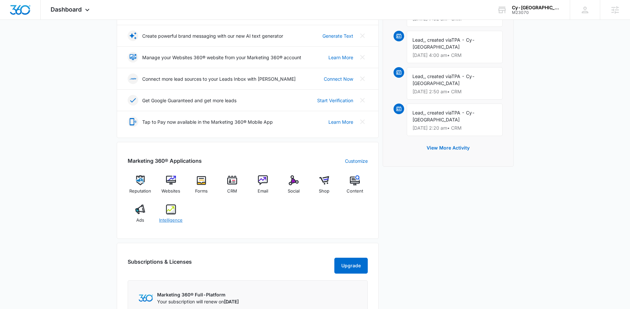
click at [171, 209] on img at bounding box center [171, 209] width 10 height 10
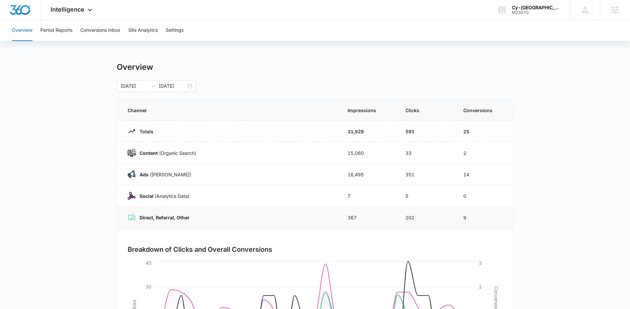
scroll to position [4, 0]
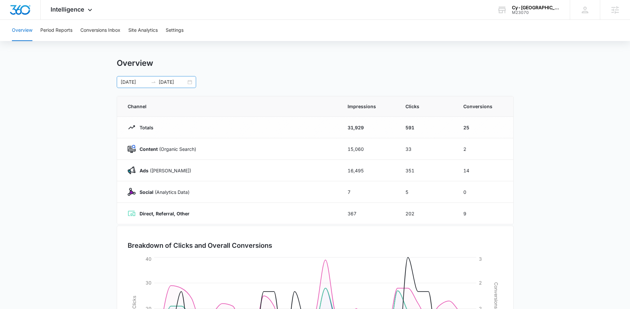
click at [189, 82] on div "[DATE] [DATE]" at bounding box center [156, 82] width 79 height 12
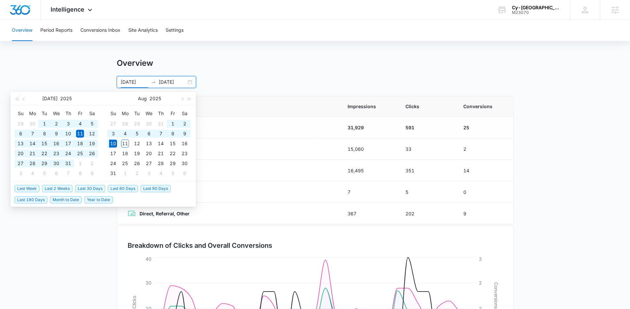
click at [115, 189] on span "Last 60 Days" at bounding box center [123, 188] width 30 height 7
type input "[DATE]"
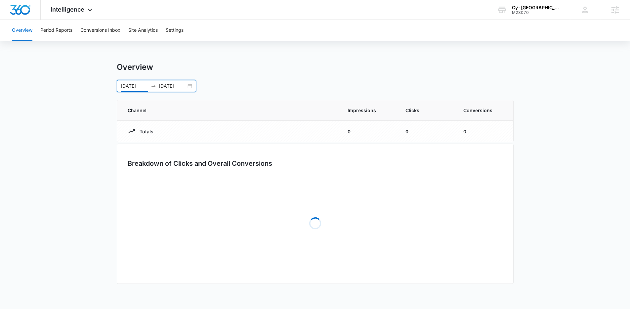
scroll to position [0, 0]
click at [554, 151] on main "Overview [DATE] [DATE] [DATE] Su Mo Tu We Th Fr Sa 1 2 3 4 5 6 7 8 9 10 11 12 1…" at bounding box center [317, 177] width 635 height 231
